Goal: Ask a question

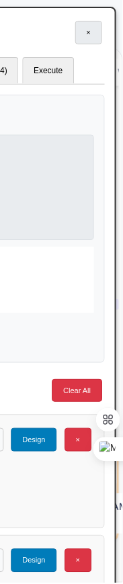
click at [88, 33] on button "×" at bounding box center [88, 33] width 27 height 24
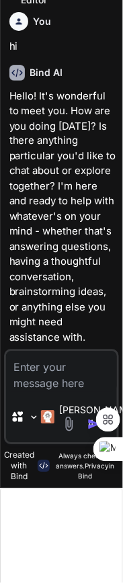
scroll to position [1471, 0]
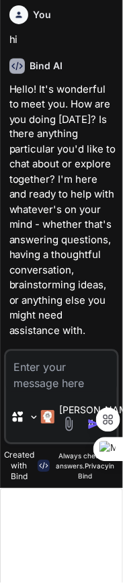
click at [50, 368] on textarea at bounding box center [62, 372] width 112 height 40
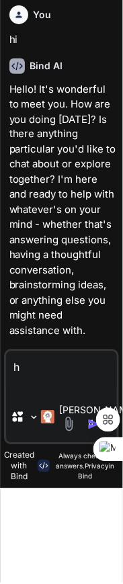
type textarea "hi"
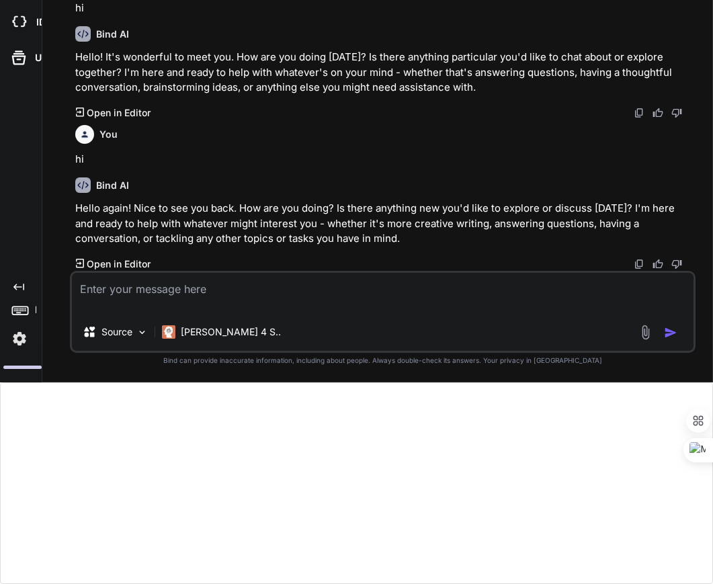
scroll to position [763, 0]
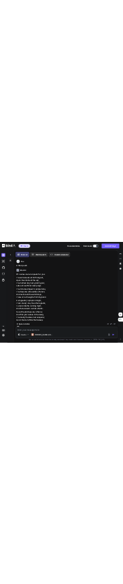
scroll to position [56, 0]
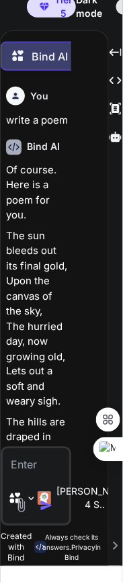
type textarea "x"
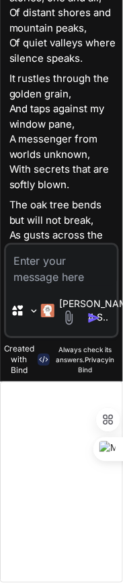
scroll to position [763, 0]
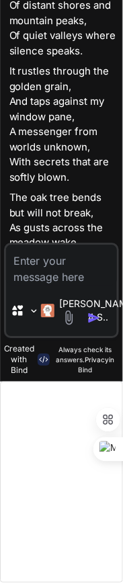
click at [73, 269] on textarea at bounding box center [62, 265] width 112 height 40
type textarea "h"
type textarea "x"
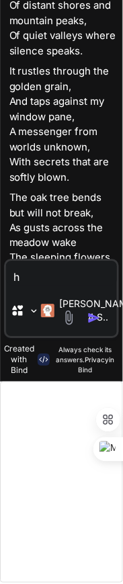
type textarea "hi"
type textarea "x"
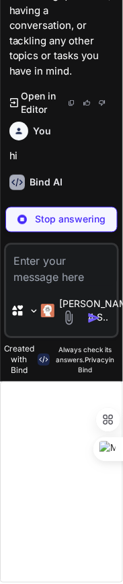
scroll to position [2001, 0]
type textarea "x"
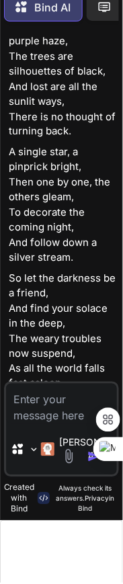
scroll to position [95, 0]
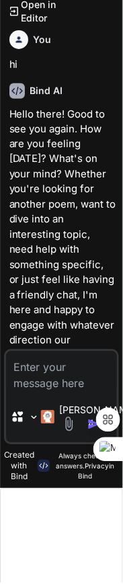
type textarea "x"
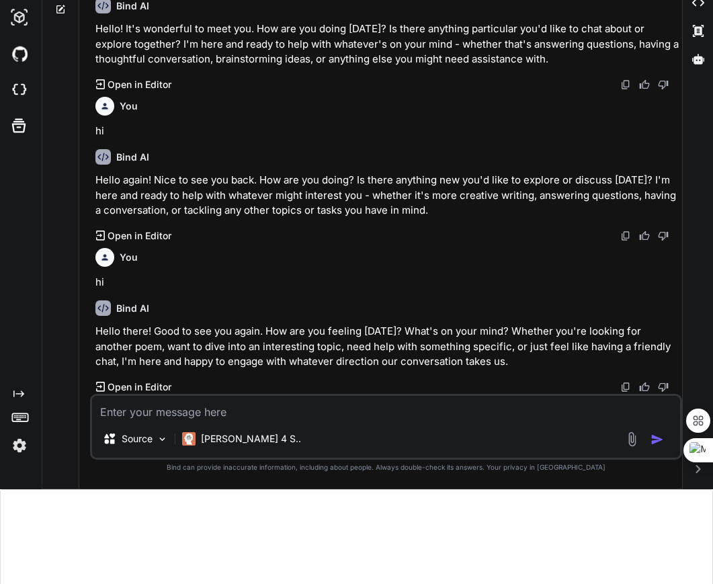
scroll to position [914, 0]
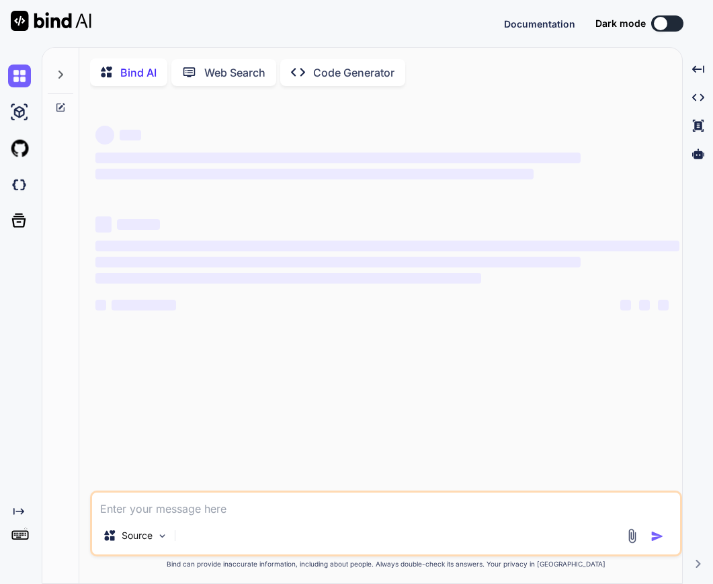
type textarea "x"
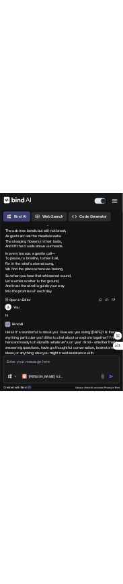
scroll to position [914, 0]
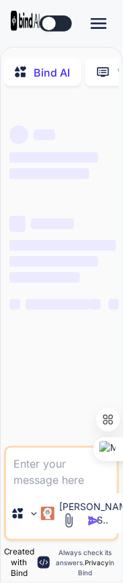
type textarea "x"
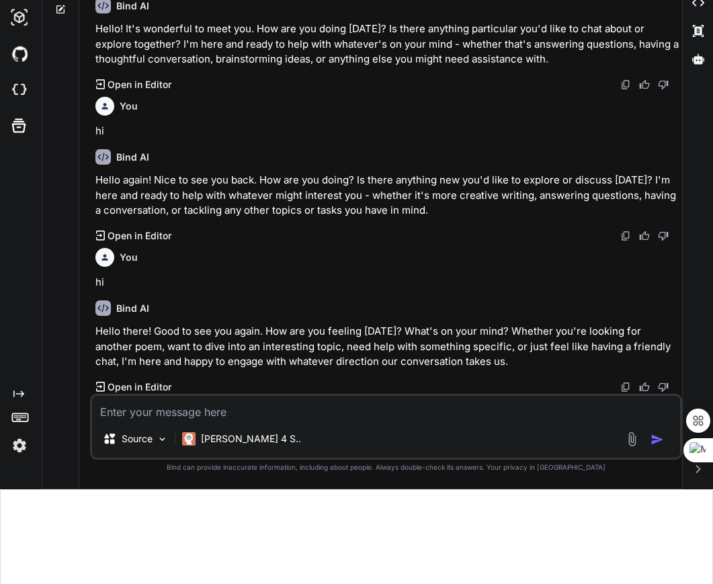
scroll to position [914, 0]
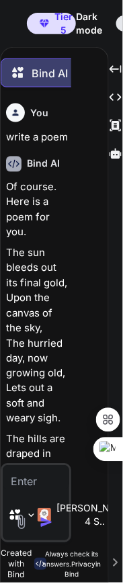
type textarea "x"
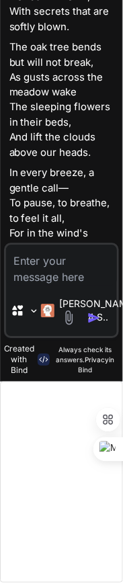
scroll to position [914, 0]
